Goal: Consume media (video, audio): Consume media (video, audio)

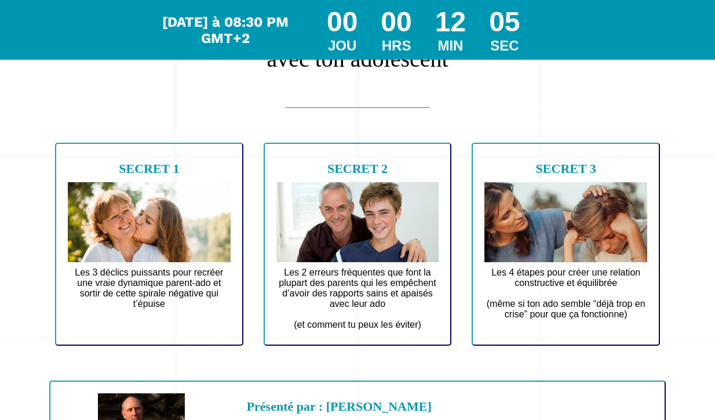
scroll to position [124, 0]
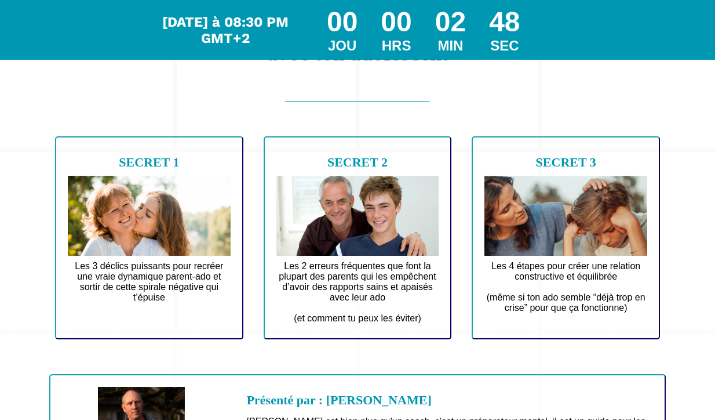
drag, startPoint x: 713, startPoint y: 209, endPoint x: 692, endPoint y: 210, distance: 20.9
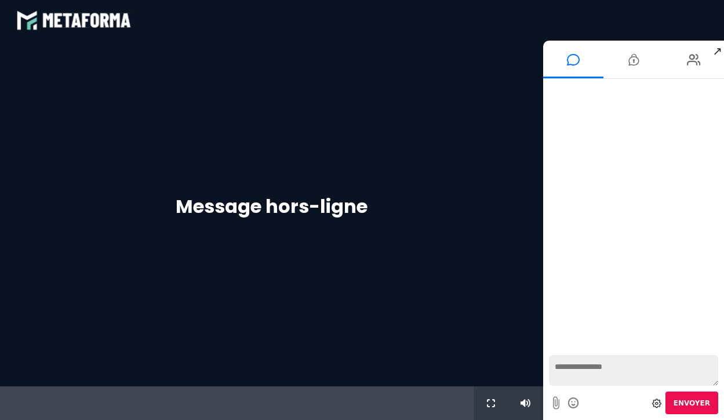
click at [422, 118] on div "Message hors-ligne" at bounding box center [271, 213] width 543 height 345
click at [315, 64] on div "Message hors-ligne" at bounding box center [271, 213] width 543 height 345
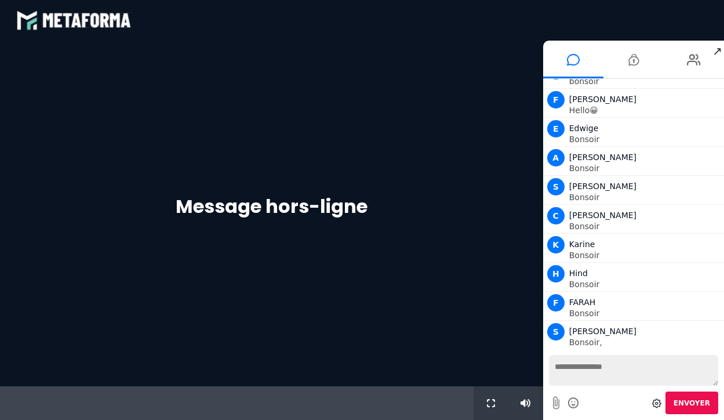
scroll to position [309, 0]
click at [482, 399] on icon at bounding box center [483, 403] width 10 height 8
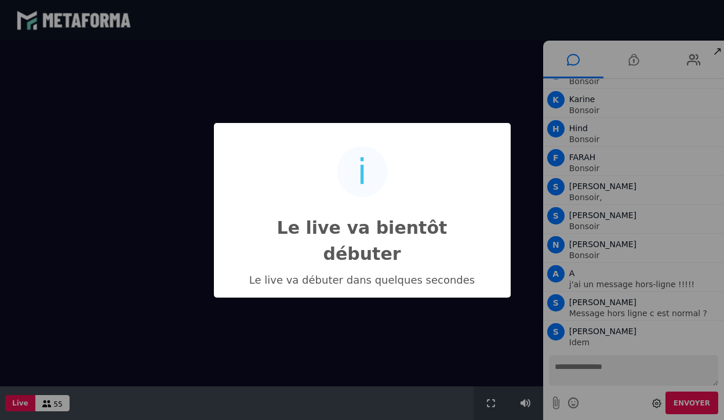
scroll to position [454, 0]
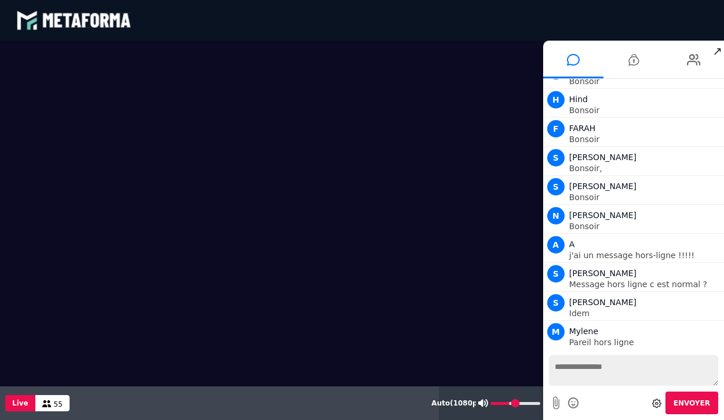
drag, startPoint x: 530, startPoint y: 401, endPoint x: 510, endPoint y: 403, distance: 20.4
type input "**"
click at [510, 403] on input "range" at bounding box center [515, 403] width 50 height 3
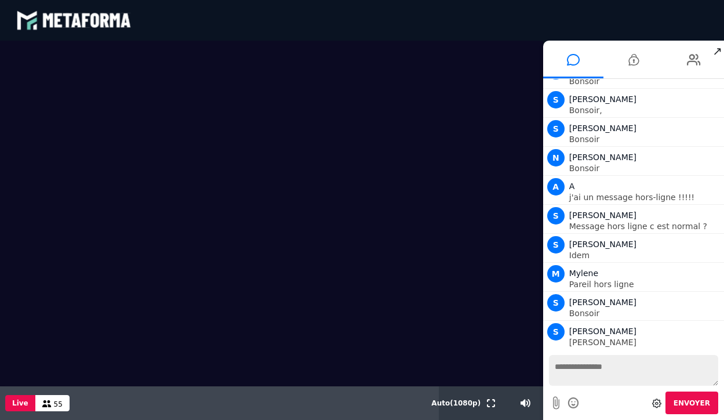
scroll to position [541, 0]
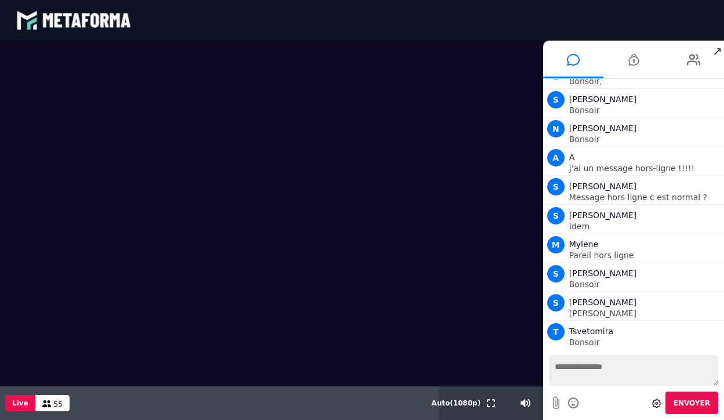
click at [611, 367] on textarea at bounding box center [633, 370] width 169 height 31
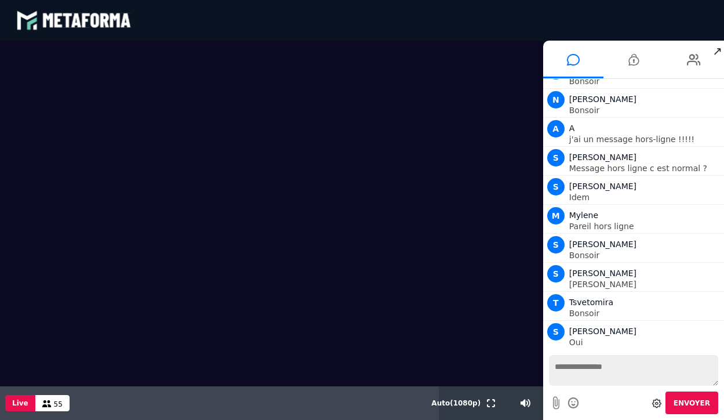
scroll to position [599, 0]
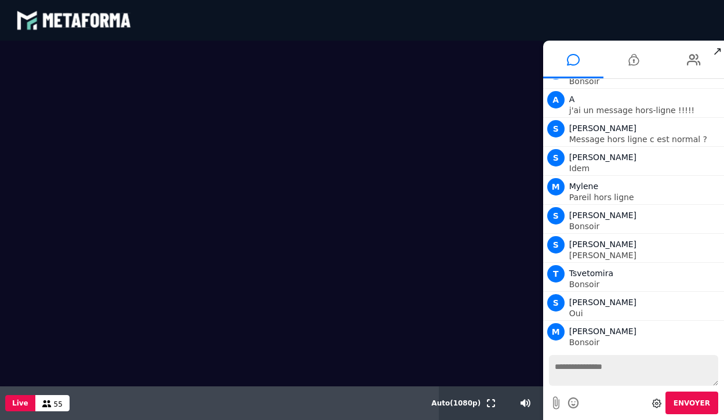
click at [587, 369] on textarea at bounding box center [633, 370] width 169 height 31
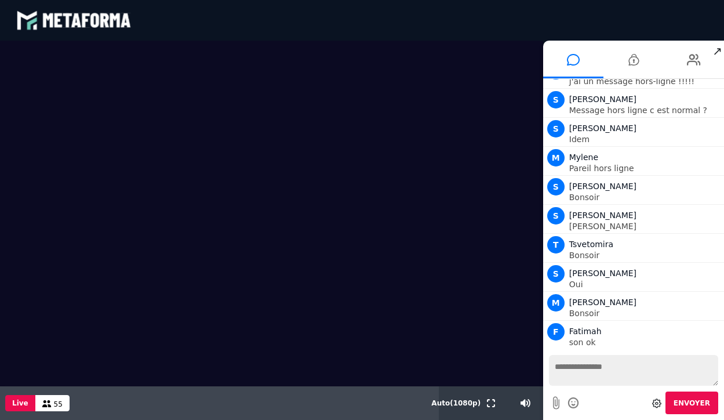
click at [574, 401] on icon at bounding box center [573, 402] width 13 height 14
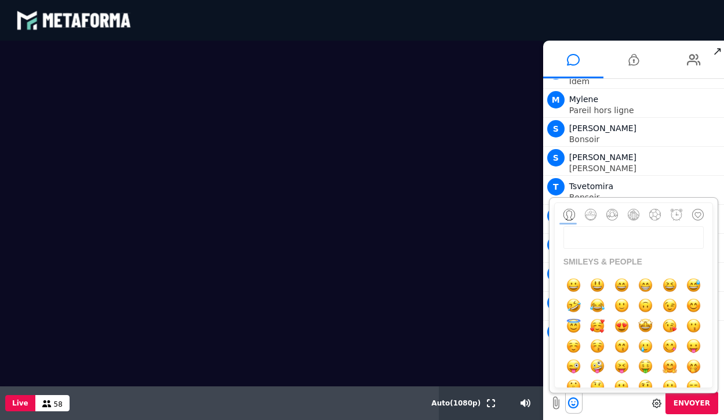
scroll to position [715, 0]
drag, startPoint x: 709, startPoint y: 252, endPoint x: 711, endPoint y: 241, distance: 11.3
click at [711, 242] on aside at bounding box center [633, 294] width 159 height 185
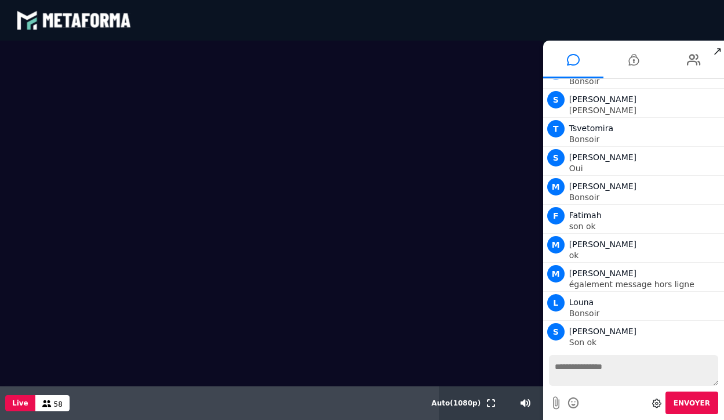
click at [603, 395] on div "Envoyer" at bounding box center [633, 402] width 169 height 23
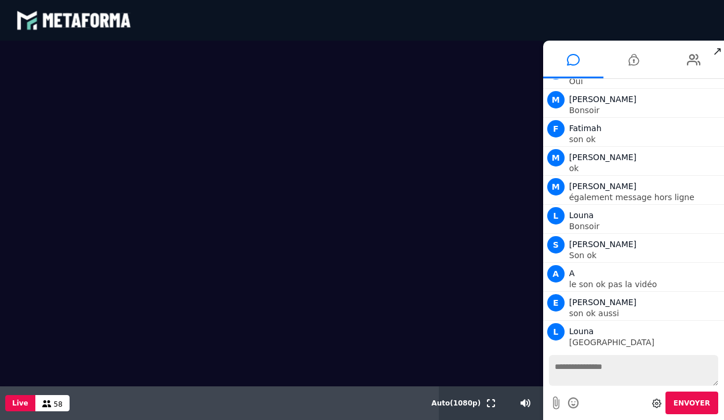
scroll to position [860, 0]
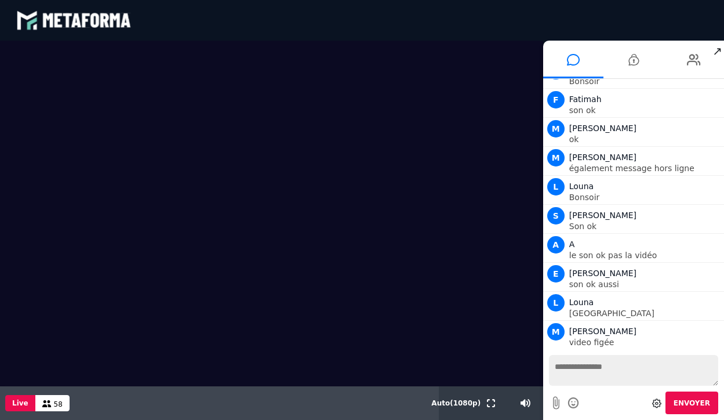
click at [589, 369] on textarea at bounding box center [633, 370] width 169 height 31
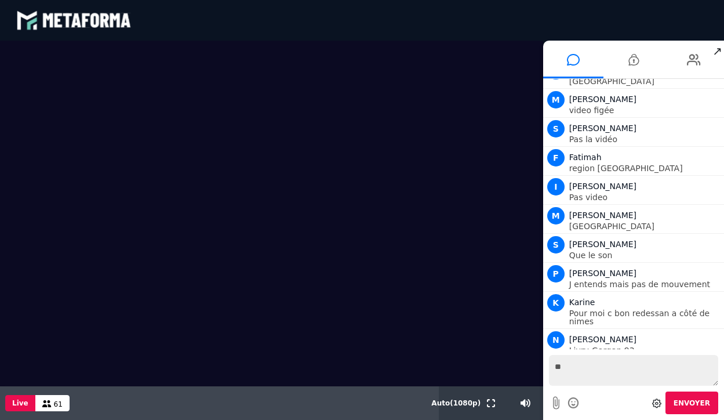
scroll to position [1149, 0]
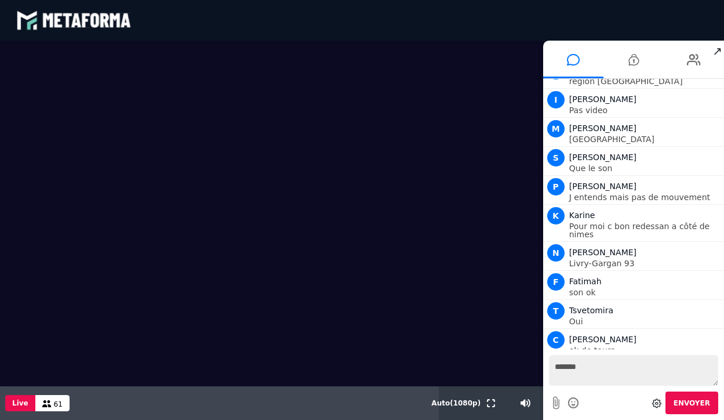
type textarea "********"
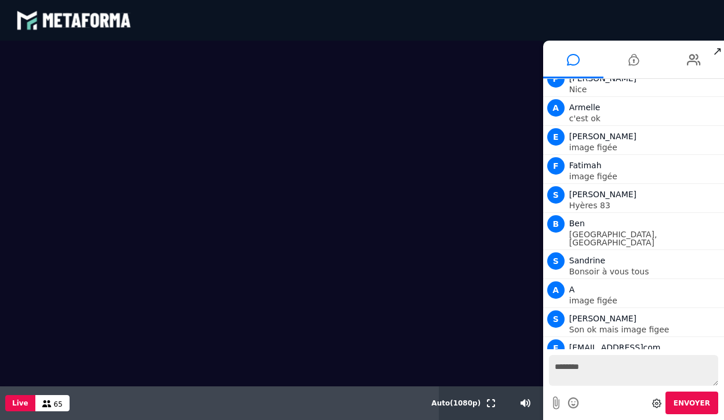
scroll to position [1497, 0]
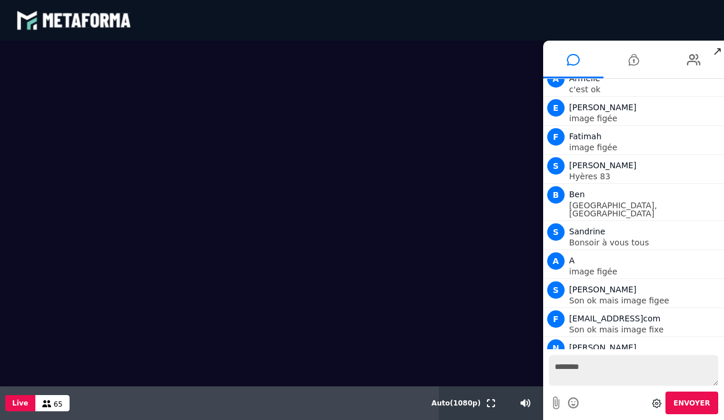
click at [617, 367] on textarea "********" at bounding box center [633, 370] width 169 height 31
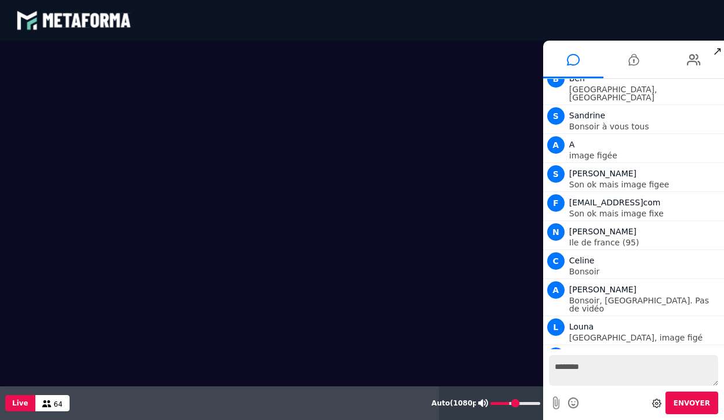
scroll to position [1642, 0]
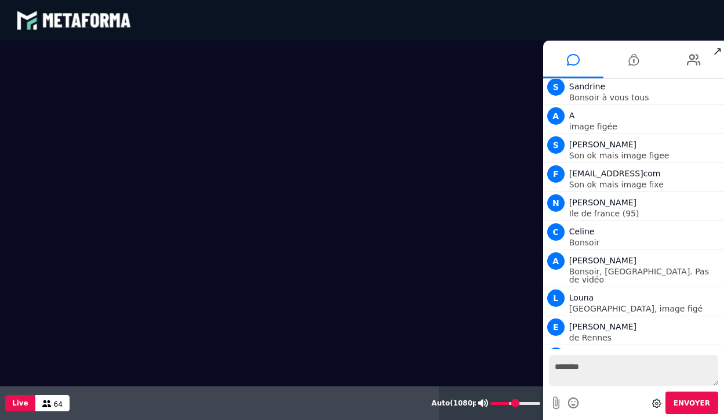
drag, startPoint x: 515, startPoint y: 407, endPoint x: 508, endPoint y: 406, distance: 7.0
click at [508, 406] on div at bounding box center [509, 403] width 67 height 34
drag, startPoint x: 515, startPoint y: 402, endPoint x: 505, endPoint y: 403, distance: 9.9
click at [505, 403] on input "range" at bounding box center [515, 403] width 50 height 3
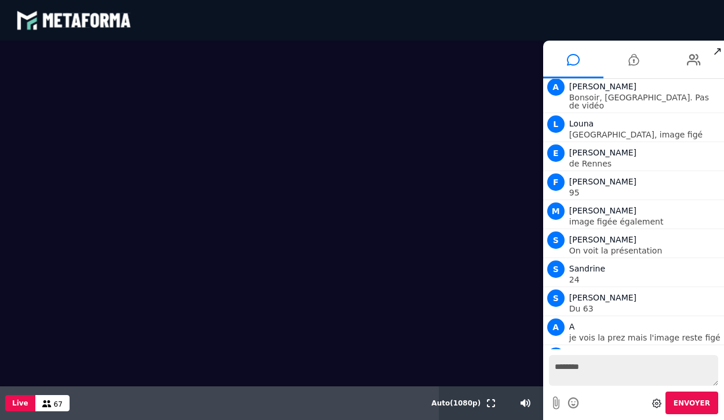
scroll to position [1845, 0]
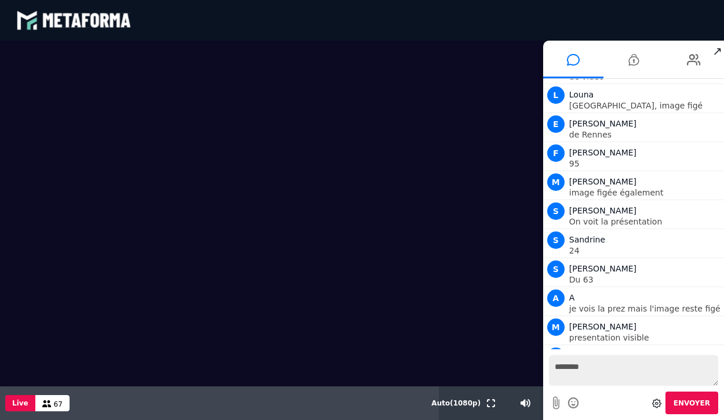
click at [589, 375] on textarea "********" at bounding box center [633, 370] width 169 height 31
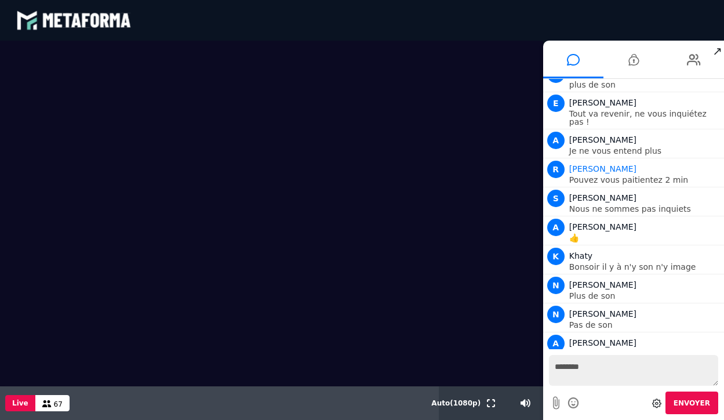
scroll to position [2912, 0]
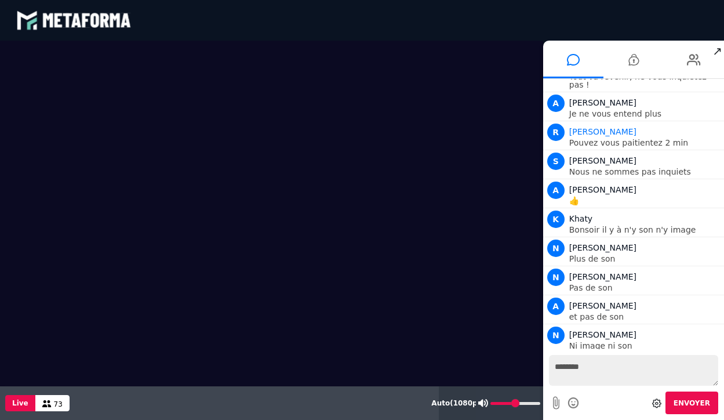
drag, startPoint x: 506, startPoint y: 400, endPoint x: 513, endPoint y: 403, distance: 7.3
type input "**"
click at [513, 403] on input "range" at bounding box center [515, 403] width 50 height 3
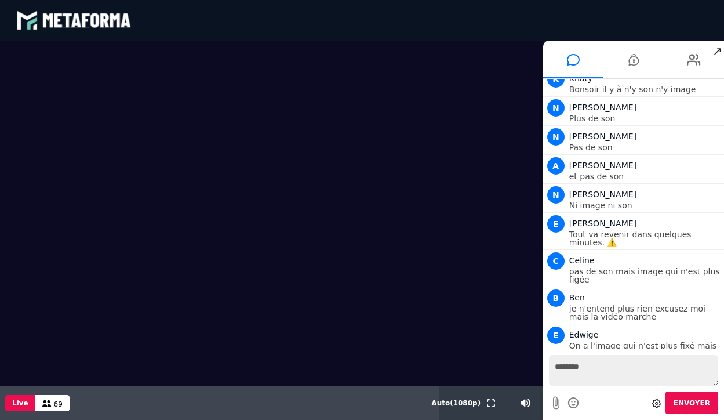
scroll to position [3082, 0]
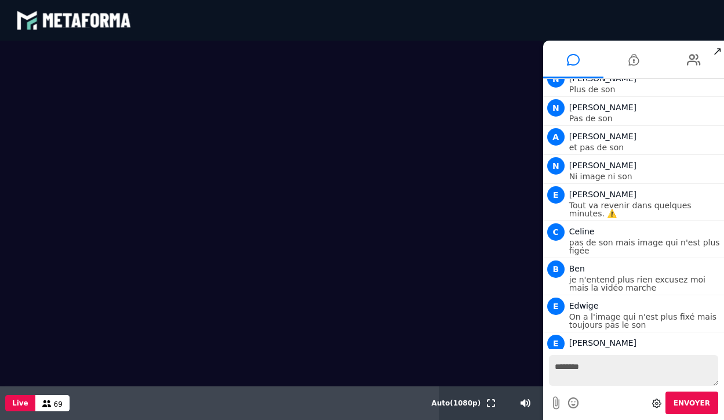
click at [588, 367] on textarea "********" at bounding box center [633, 370] width 169 height 31
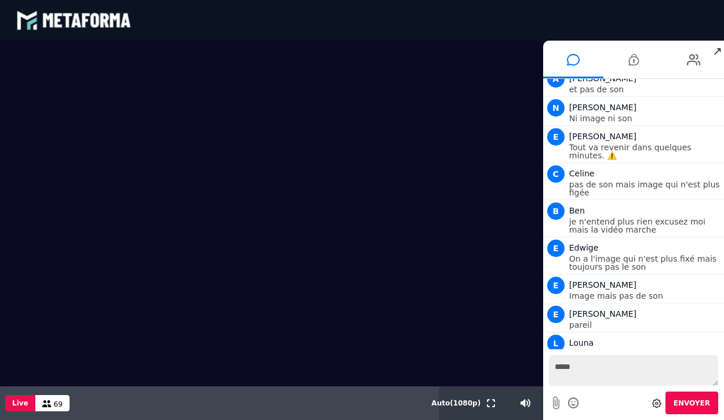
scroll to position [3169, 0]
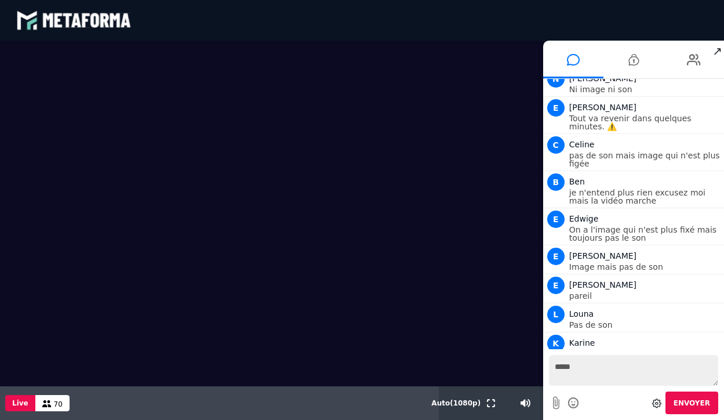
type textarea "******"
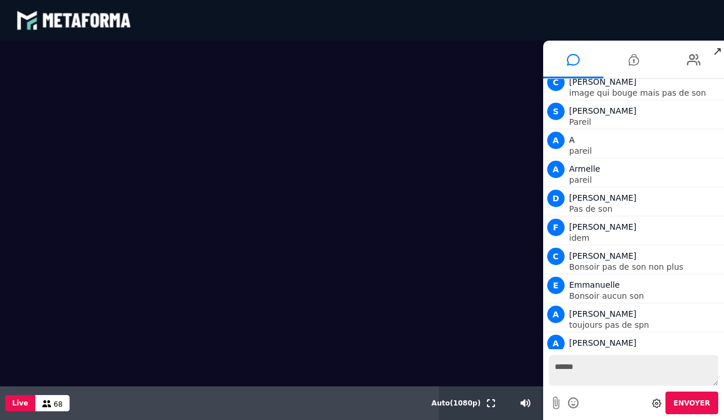
scroll to position [3487, 0]
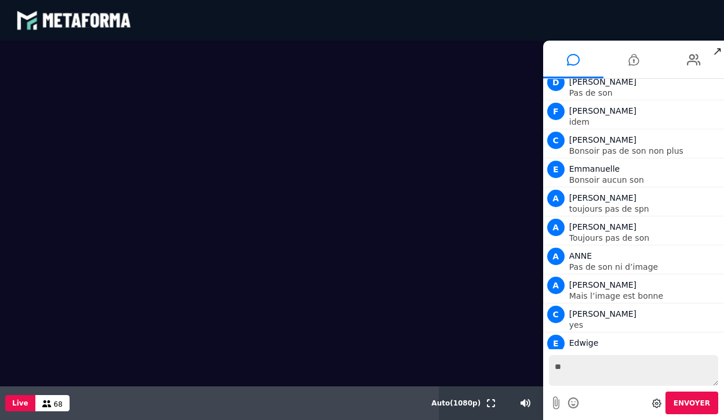
type textarea "***"
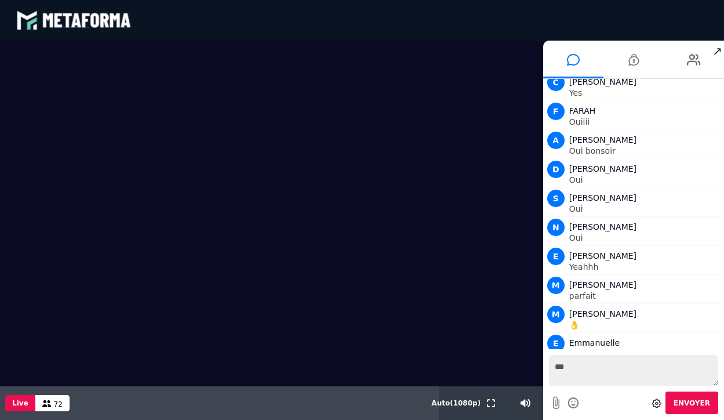
scroll to position [4473, 0]
drag, startPoint x: 525, startPoint y: 421, endPoint x: 598, endPoint y: 421, distance: 73.0
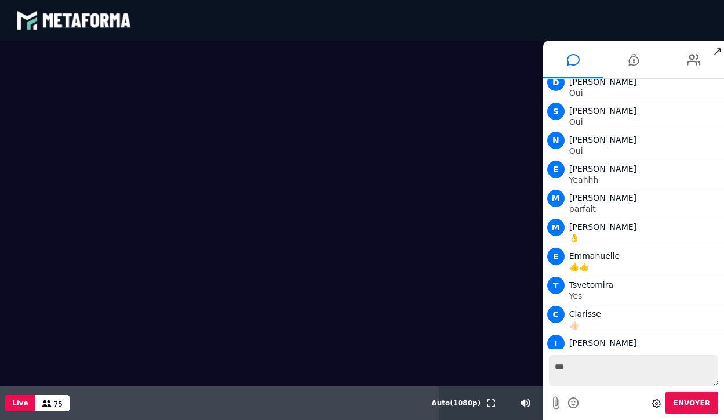
scroll to position [4560, 0]
click at [414, 184] on video at bounding box center [271, 213] width 543 height 345
click at [587, 370] on textarea "***" at bounding box center [633, 370] width 169 height 31
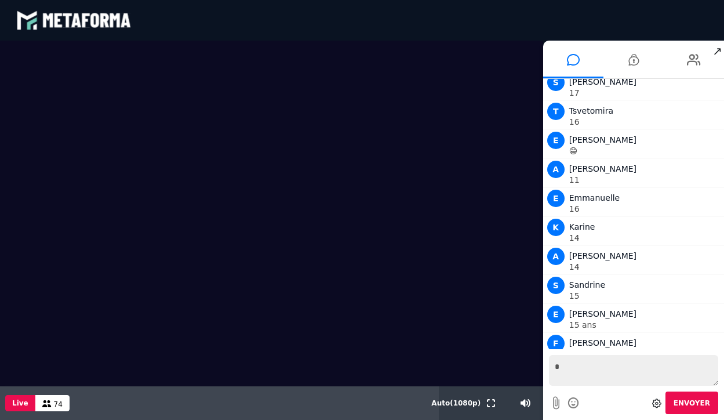
type textarea "**"
click at [516, 404] on input "range" at bounding box center [515, 403] width 50 height 3
drag, startPoint x: 516, startPoint y: 403, endPoint x: 507, endPoint y: 403, distance: 9.3
type input "**"
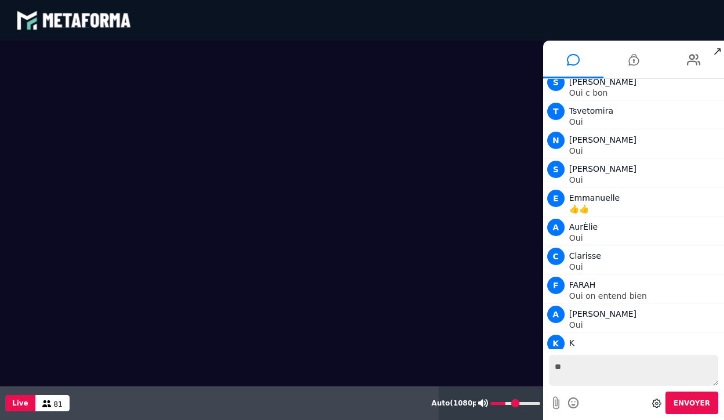
click at [507, 403] on input "range" at bounding box center [515, 403] width 50 height 3
click at [509, 402] on input "range" at bounding box center [515, 403] width 50 height 3
click at [600, 370] on textarea "**" at bounding box center [633, 370] width 169 height 31
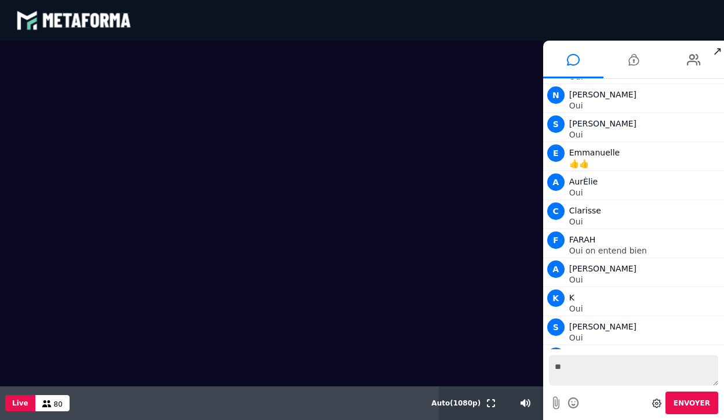
scroll to position [7271, 0]
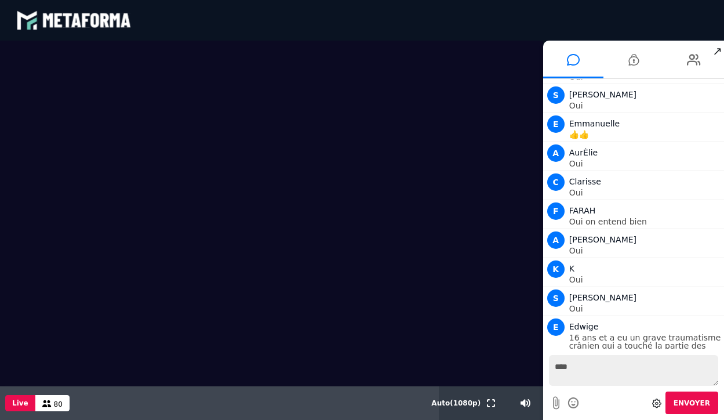
type textarea "*****"
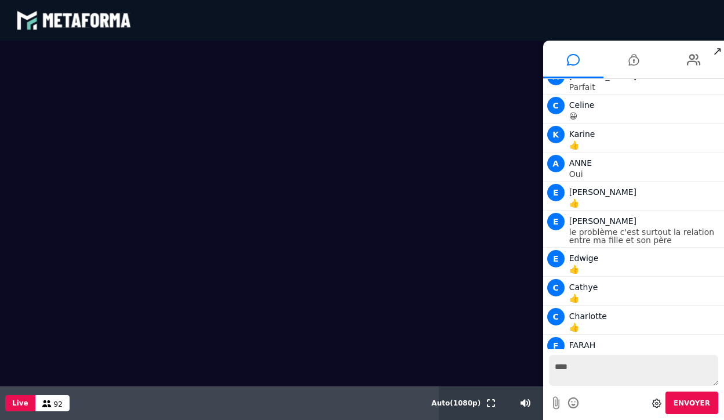
scroll to position [11432, 0]
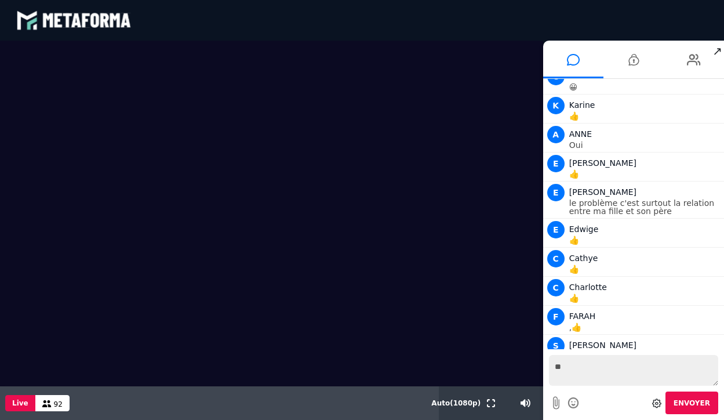
type textarea "*"
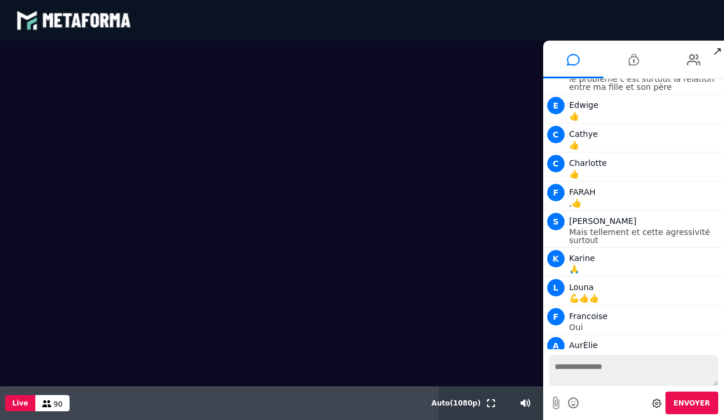
scroll to position [11593, 0]
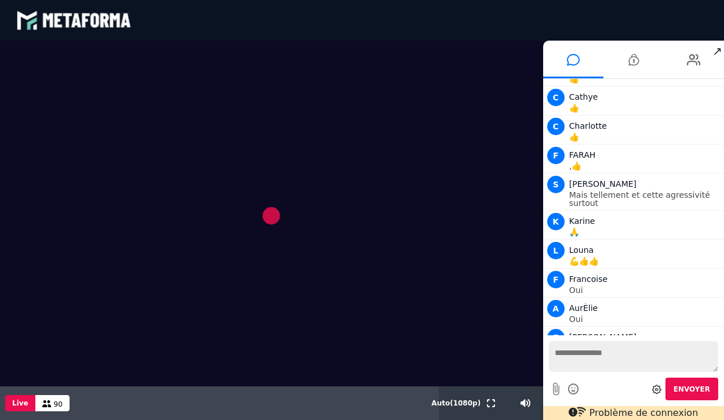
click at [576, 358] on textarea at bounding box center [633, 356] width 169 height 31
type textarea "**********"
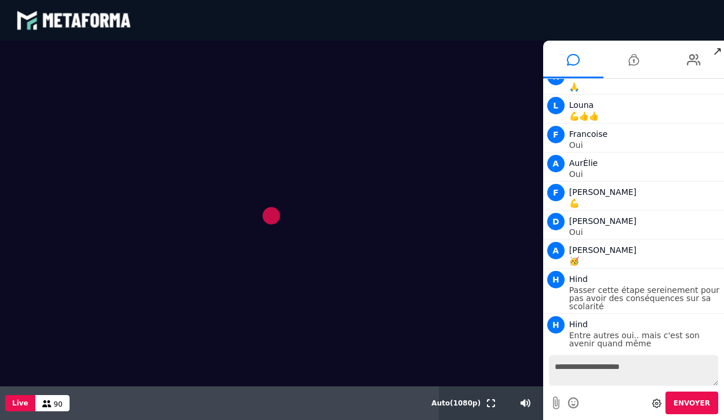
scroll to position [11784, 0]
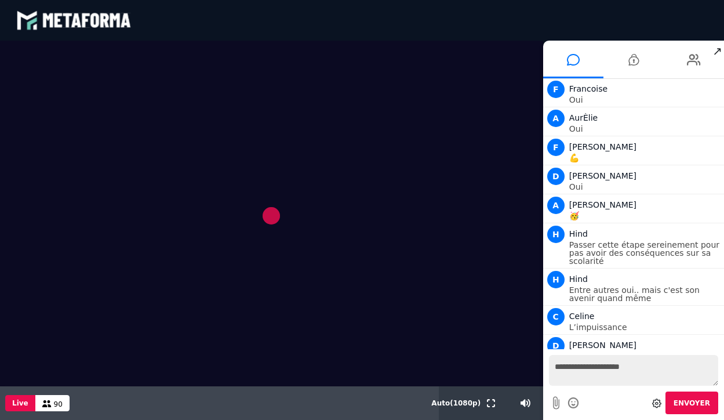
click at [199, 103] on video at bounding box center [271, 213] width 543 height 345
click at [270, 214] on video at bounding box center [271, 213] width 543 height 345
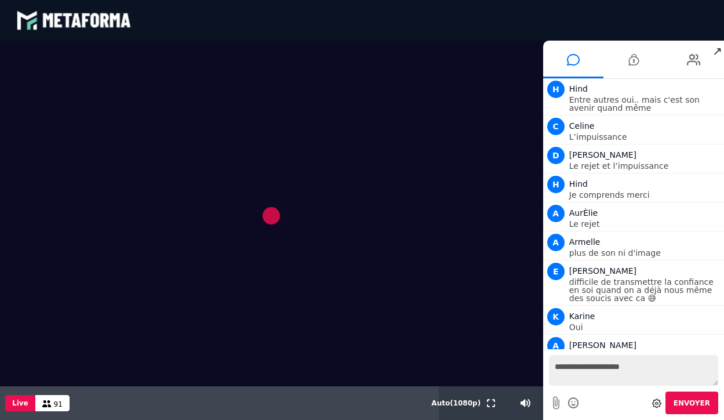
scroll to position [16448, 0]
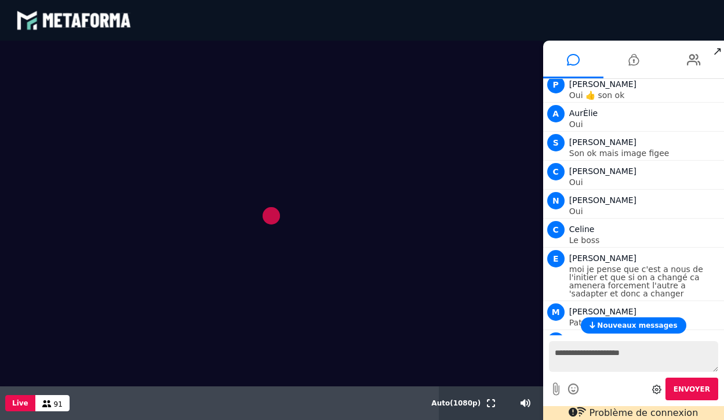
click at [596, 419] on html "blastream met_channel-baf731d39c3f3c2e63b6d22e1a4d907f fr en fr Scène Compte li…" at bounding box center [362, 210] width 724 height 420
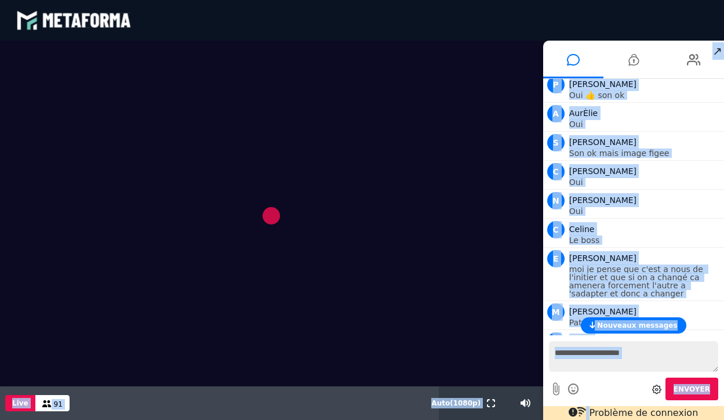
click at [596, 419] on html "blastream met_channel-baf731d39c3f3c2e63b6d22e1a4d907f fr en fr Scène Compte li…" at bounding box center [362, 210] width 724 height 420
click at [416, 93] on video at bounding box center [271, 213] width 543 height 345
click at [387, 90] on video at bounding box center [271, 213] width 543 height 345
click at [249, 107] on video at bounding box center [271, 213] width 543 height 345
click at [624, 384] on div "Envoyer" at bounding box center [633, 388] width 169 height 23
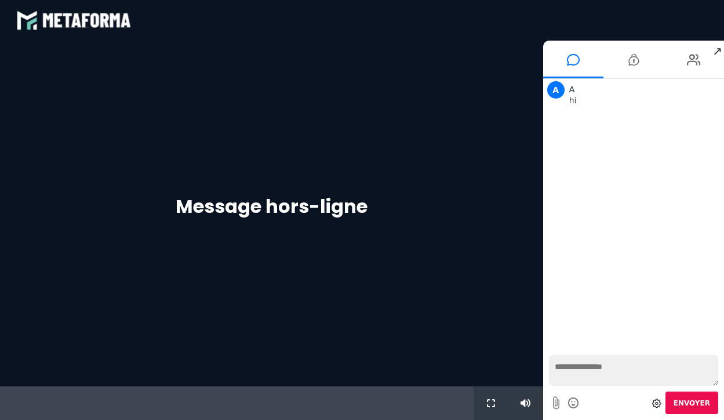
click at [693, 402] on span "Envoyer" at bounding box center [691, 403] width 37 height 8
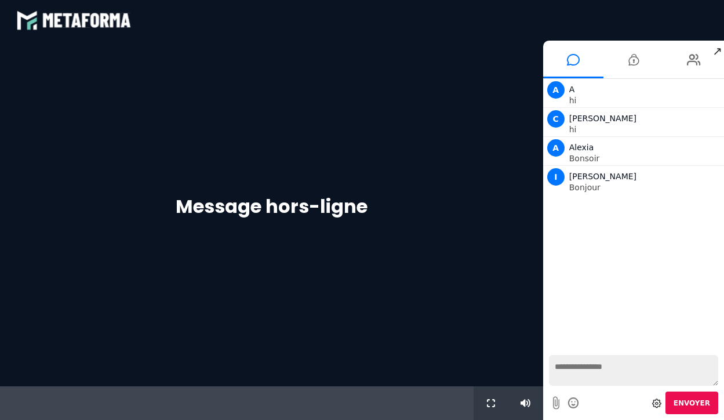
click at [497, 204] on div "Message hors-ligne" at bounding box center [271, 213] width 543 height 345
click at [721, 52] on span "↗" at bounding box center [717, 51] width 13 height 21
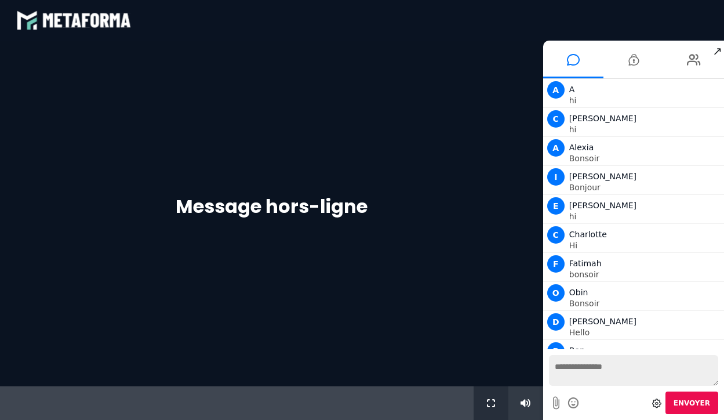
scroll to position [19, 0]
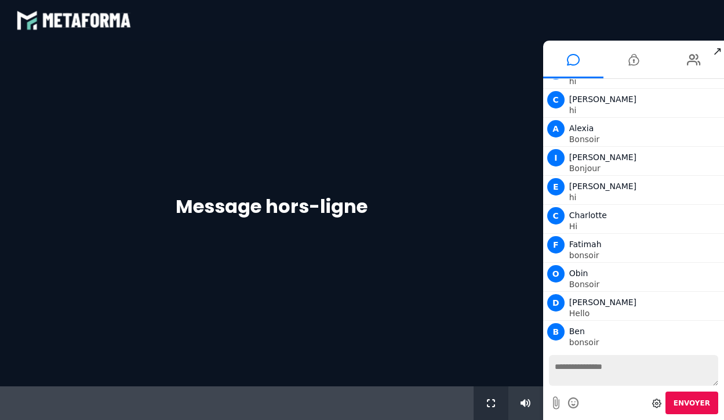
click at [488, 402] on icon at bounding box center [491, 403] width 8 height 8
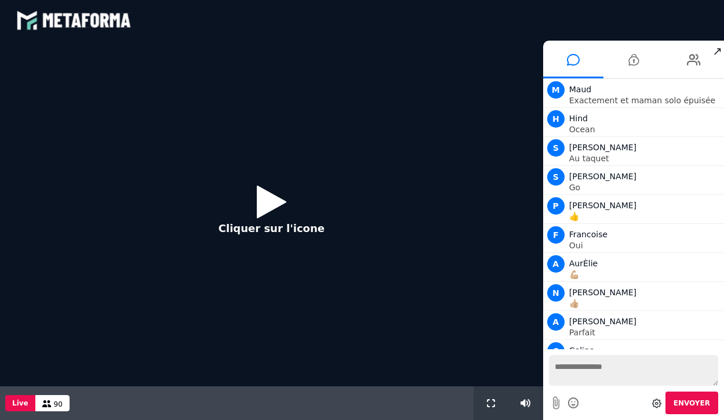
scroll to position [953, 0]
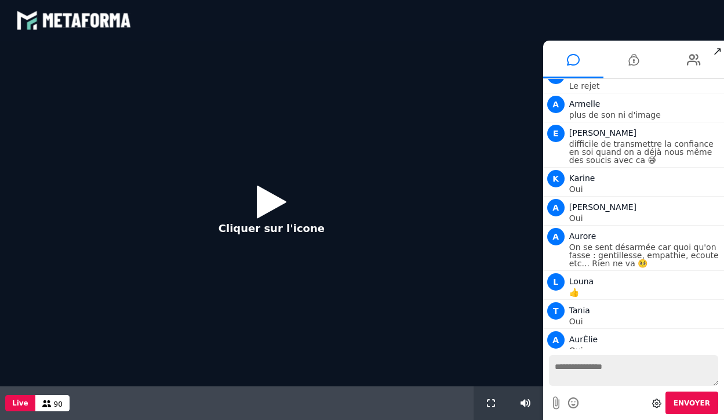
click at [261, 205] on icon at bounding box center [272, 202] width 30 height 38
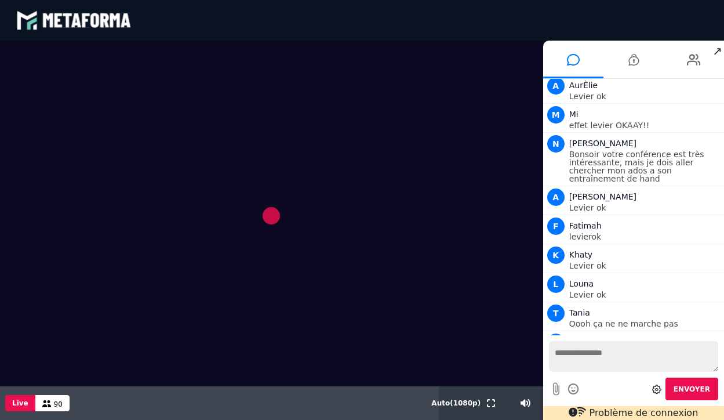
scroll to position [8686, 0]
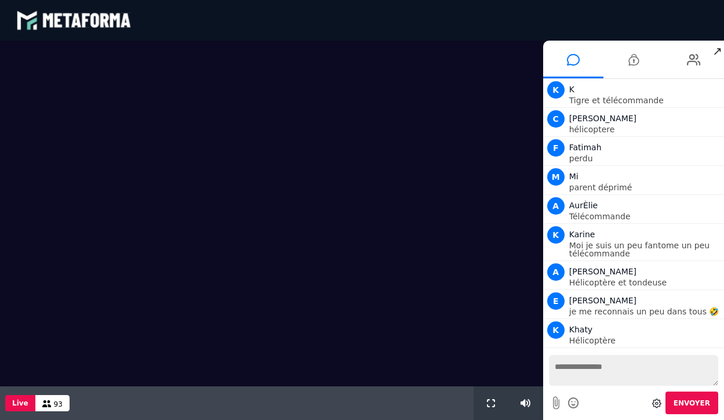
scroll to position [921, 0]
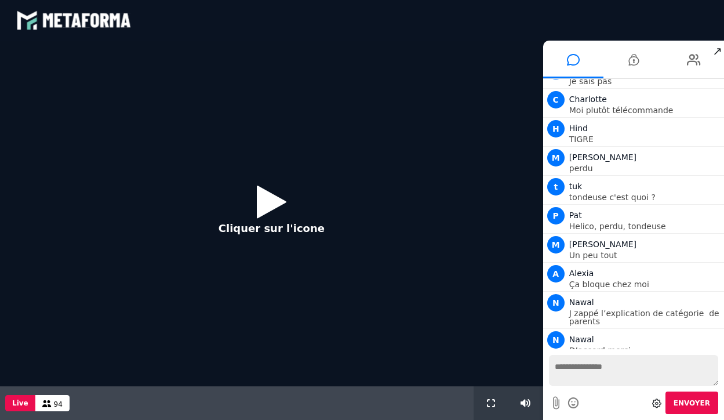
click at [274, 210] on icon at bounding box center [272, 202] width 30 height 38
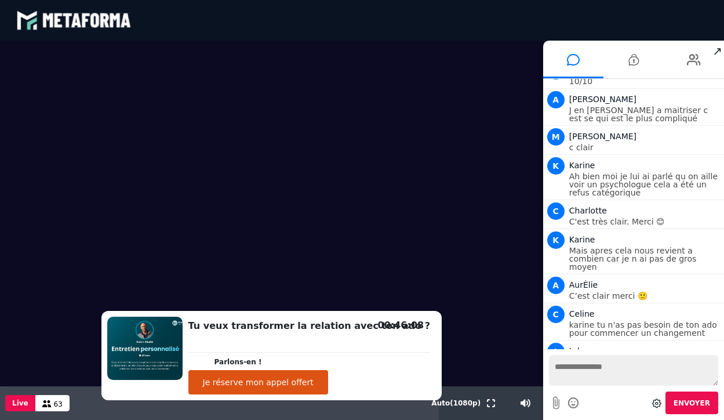
scroll to position [4904, 0]
